Goal: Entertainment & Leisure: Consume media (video, audio)

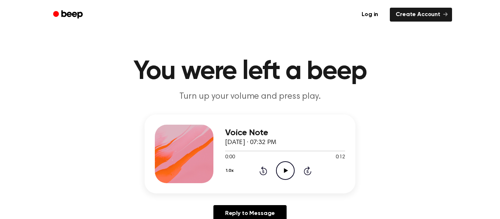
click at [285, 179] on icon "Play Audio" at bounding box center [285, 170] width 19 height 19
click at [289, 169] on icon "Play Audio" at bounding box center [285, 170] width 19 height 19
click at [279, 171] on icon "Play Audio" at bounding box center [285, 170] width 19 height 19
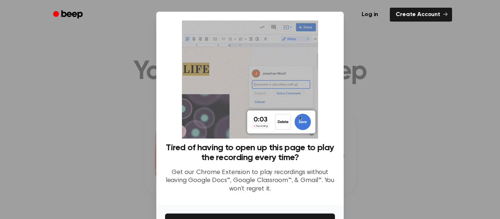
click at [392, 166] on div at bounding box center [250, 109] width 500 height 219
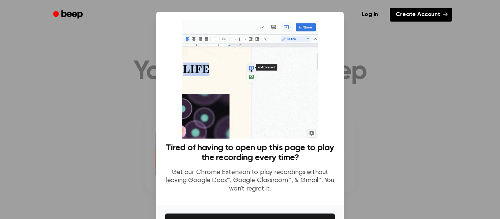
click at [414, 13] on link "Create Account" at bounding box center [421, 15] width 62 height 14
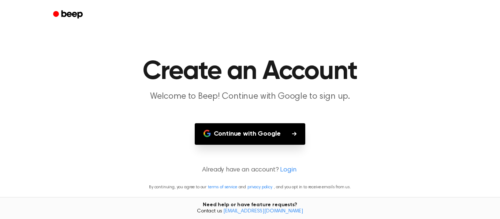
click at [265, 131] on button "Continue with Google" at bounding box center [250, 134] width 111 height 22
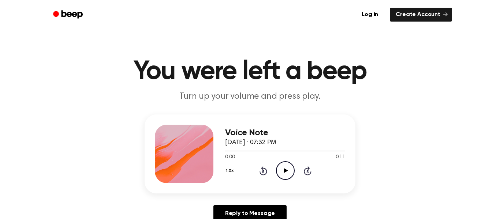
click at [281, 168] on icon "Play Audio" at bounding box center [285, 170] width 19 height 19
click at [282, 170] on icon "Play Audio" at bounding box center [285, 170] width 19 height 19
click at [282, 168] on icon "Play Audio" at bounding box center [285, 170] width 19 height 19
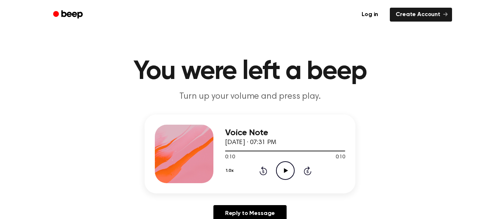
click at [285, 167] on icon "Play Audio" at bounding box center [285, 170] width 19 height 19
click at [284, 170] on icon at bounding box center [286, 170] width 4 height 5
click at [252, 16] on ul "Log in Create Account" at bounding box center [273, 14] width 357 height 17
click at [282, 160] on div "0:00 0:10" at bounding box center [285, 158] width 120 height 8
click at [281, 167] on icon "Play Audio" at bounding box center [285, 170] width 19 height 19
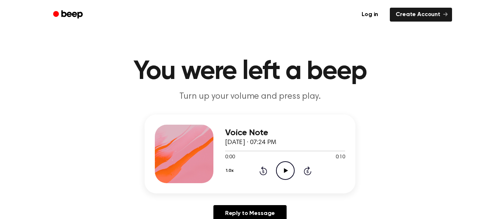
click at [281, 179] on circle at bounding box center [285, 171] width 18 height 18
click at [277, 172] on icon "Play Audio" at bounding box center [285, 170] width 19 height 19
click at [290, 165] on icon "Play Audio" at bounding box center [285, 170] width 19 height 19
click at [290, 174] on icon "Play Audio" at bounding box center [285, 170] width 19 height 19
